Goal: Information Seeking & Learning: Stay updated

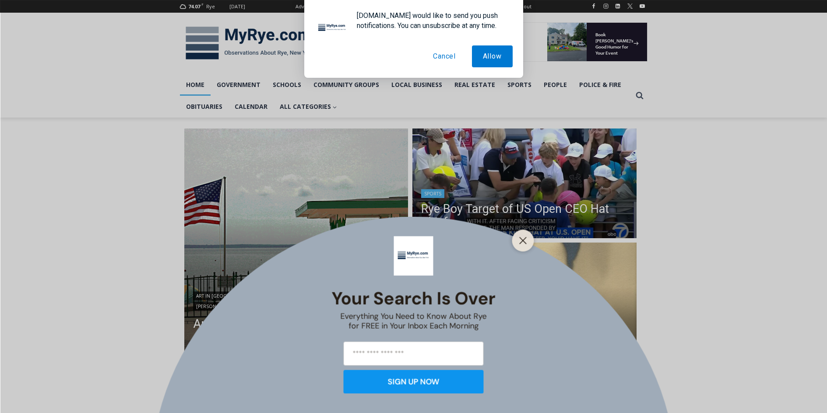
click at [497, 182] on div "Your Search is Over Everything You Need to Know About Rye for FREE in Your Inbo…" at bounding box center [413, 206] width 827 height 413
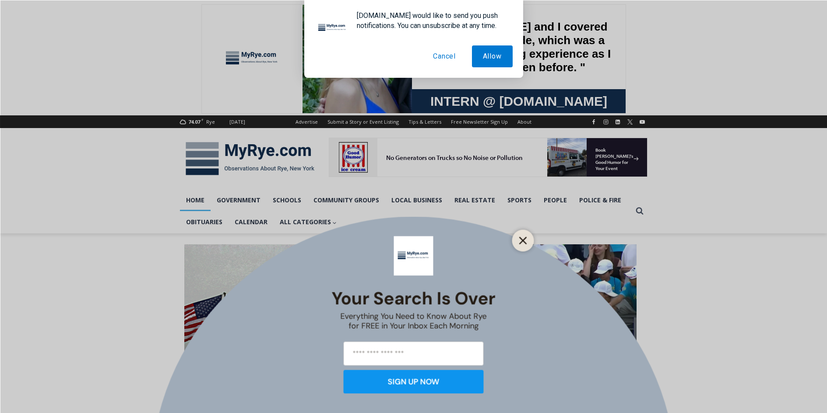
click at [521, 238] on line "Close" at bounding box center [522, 241] width 6 height 6
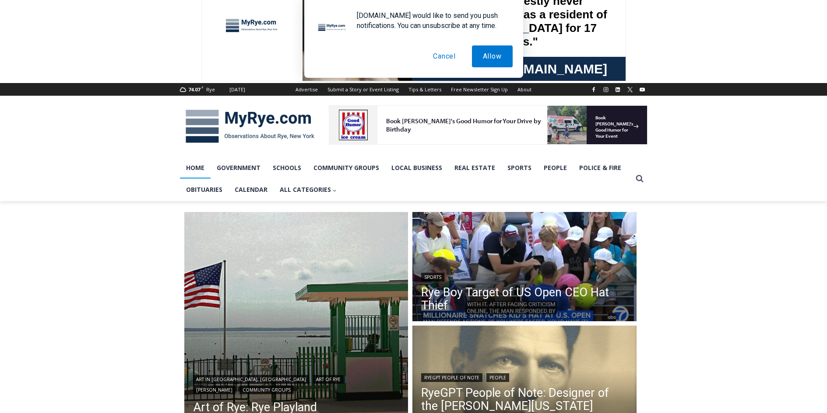
scroll to position [88, 0]
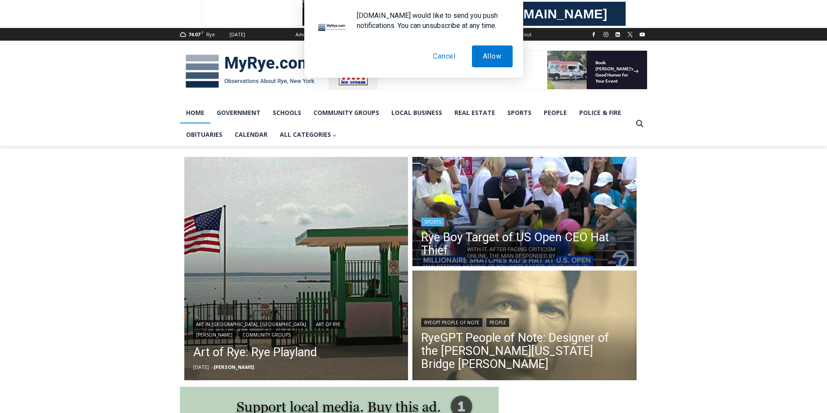
click at [515, 207] on img "Read More Rye Boy Target of US Open CEO Hat Thief" at bounding box center [524, 213] width 224 height 112
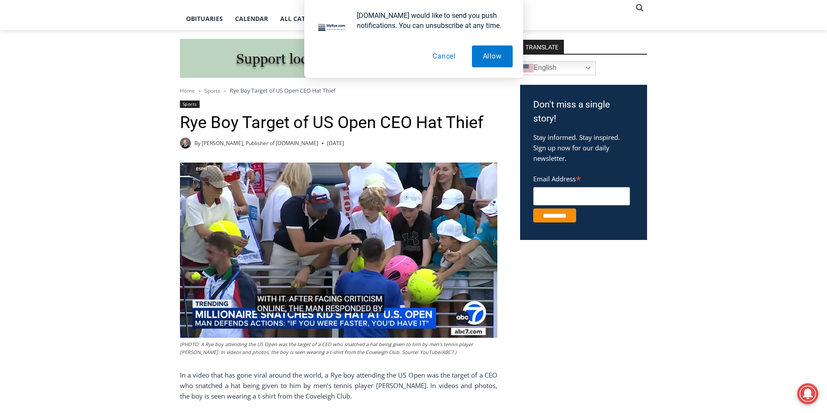
click at [444, 58] on button "Cancel" at bounding box center [443, 57] width 45 height 22
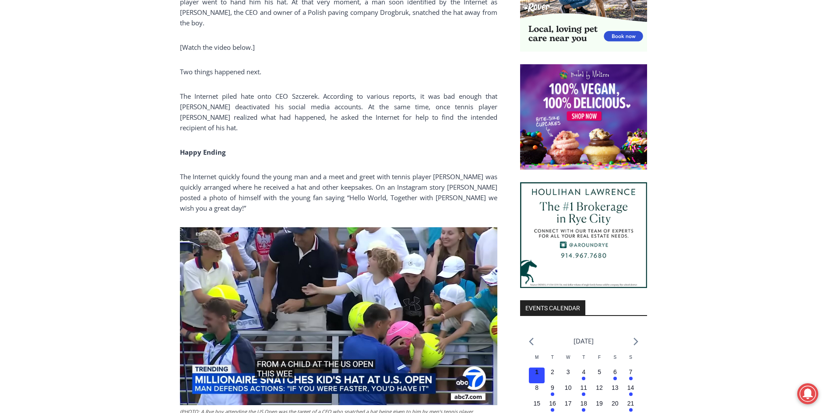
scroll to position [597, 0]
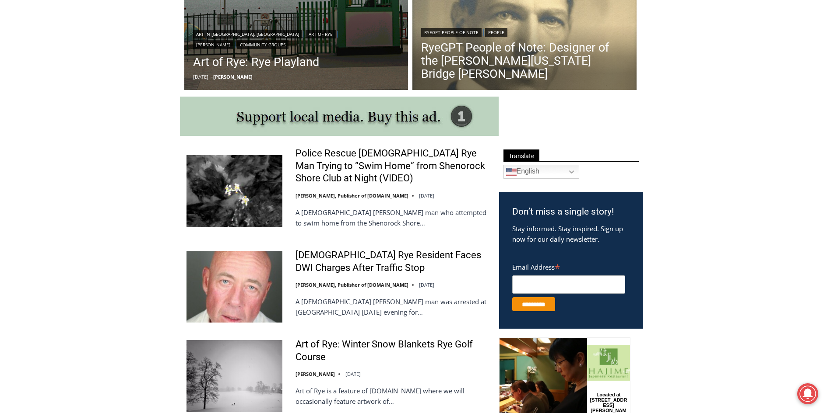
click at [243, 288] on img at bounding box center [234, 287] width 96 height 72
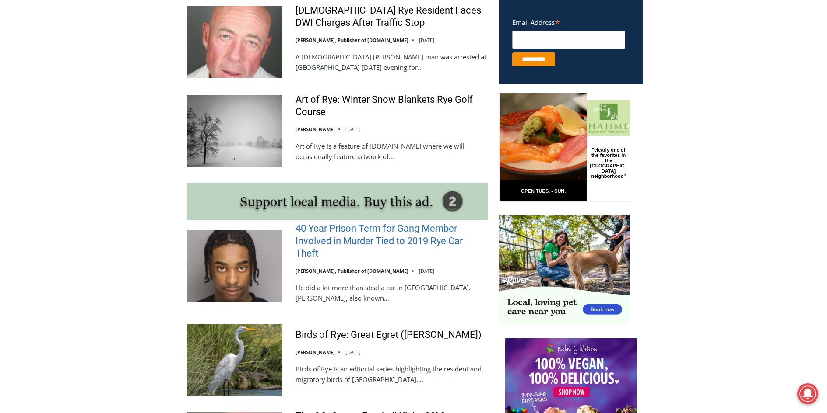
click at [343, 232] on link "40 Year Prison Term for Gang Member Involved in Murder Tied to 2019 Rye Car The…" at bounding box center [391, 242] width 192 height 38
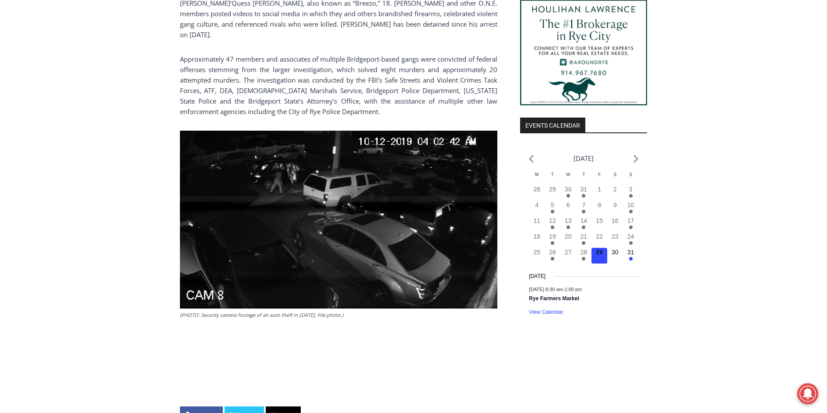
scroll to position [858, 0]
